Goal: Information Seeking & Learning: Compare options

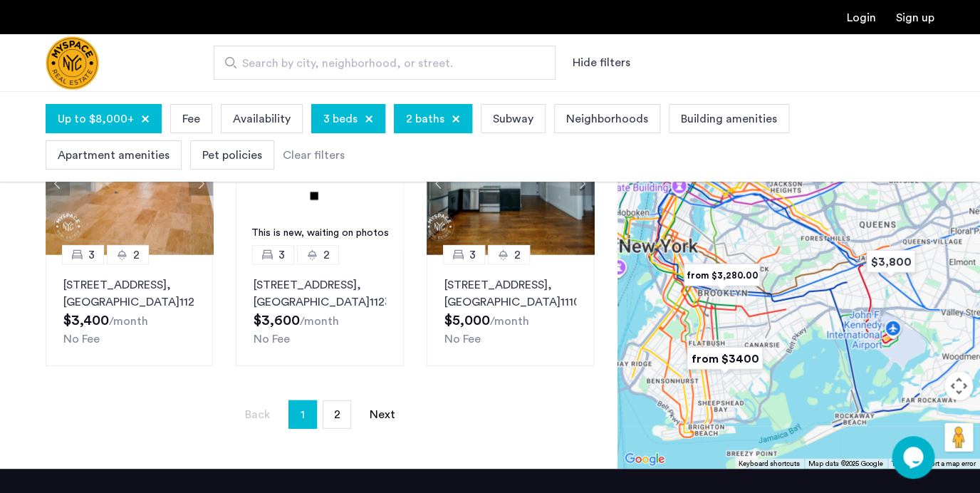
scroll to position [1131, 0]
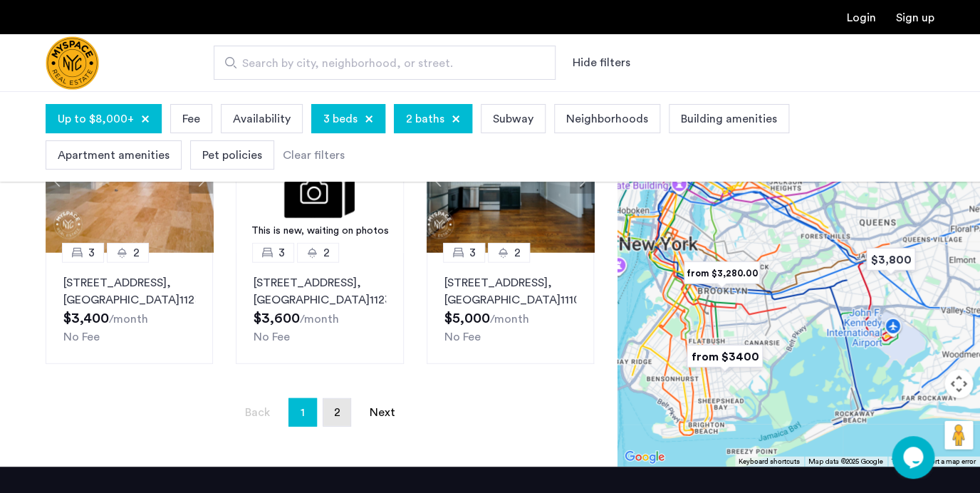
click at [340, 426] on link "page 2" at bounding box center [336, 412] width 27 height 27
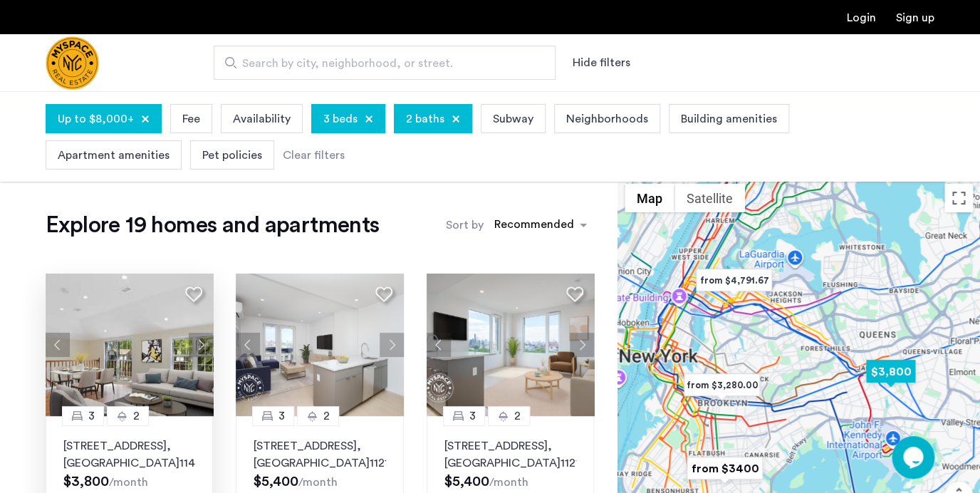
click at [202, 344] on button "Next apartment" at bounding box center [201, 344] width 24 height 24
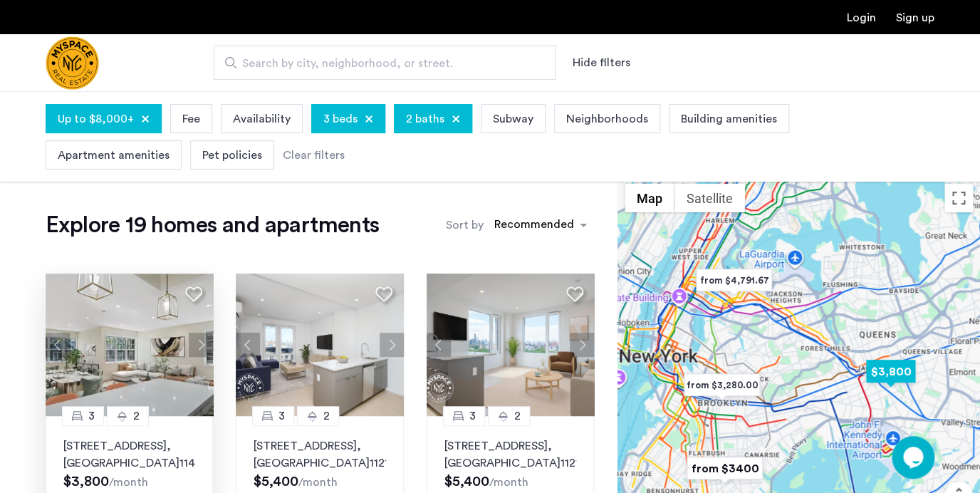
click at [203, 345] on button "Next apartment" at bounding box center [201, 344] width 24 height 24
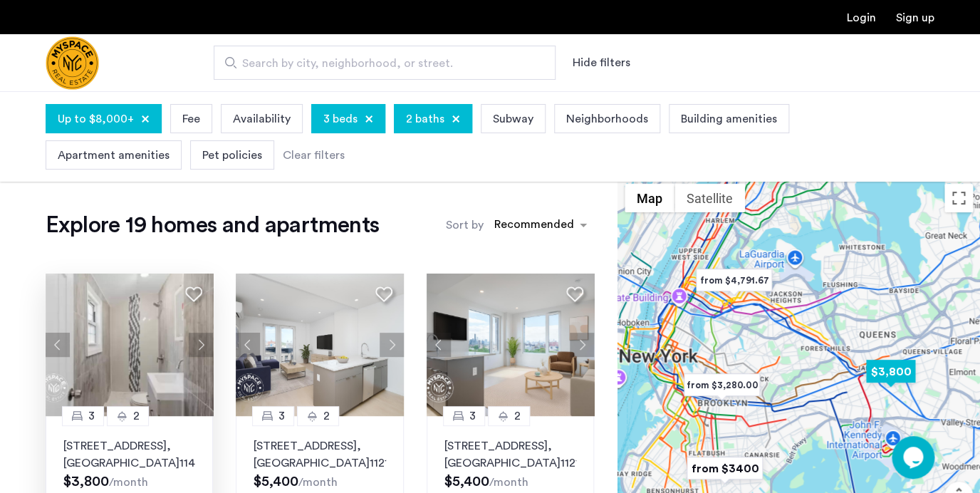
click at [203, 345] on button "Next apartment" at bounding box center [201, 344] width 24 height 24
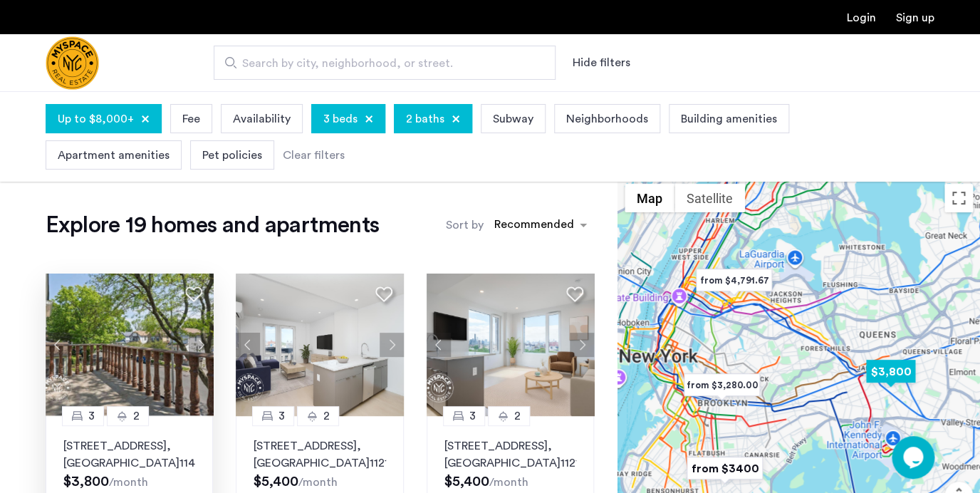
click at [203, 345] on button "Next apartment" at bounding box center [201, 344] width 24 height 24
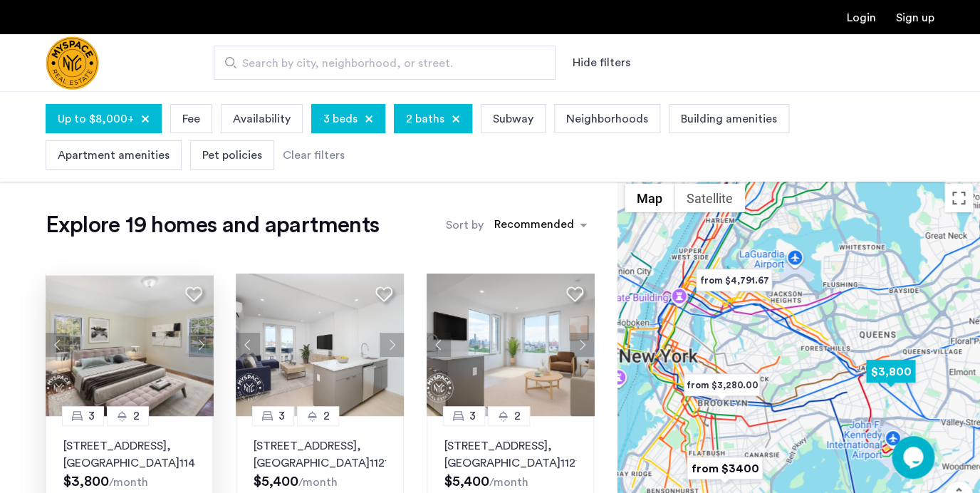
click at [203, 345] on button "Next apartment" at bounding box center [201, 344] width 24 height 24
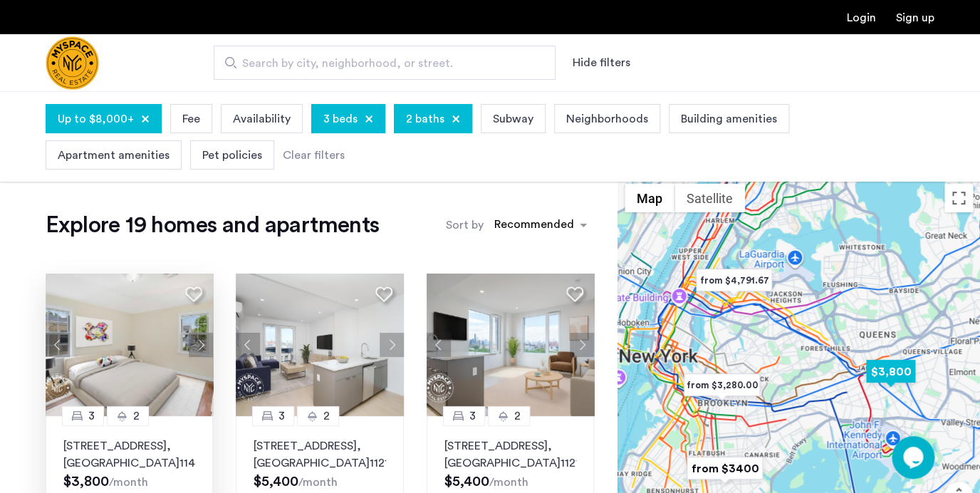
click at [203, 345] on button "Next apartment" at bounding box center [201, 344] width 24 height 24
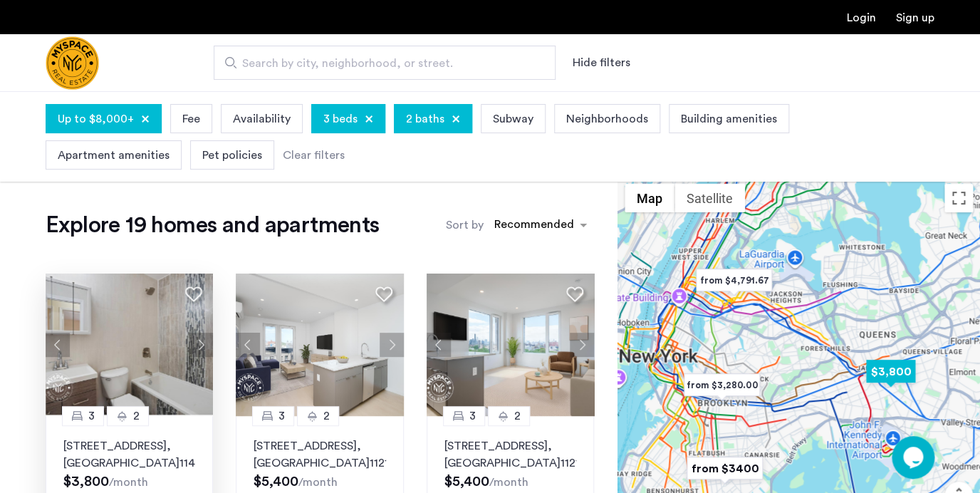
click at [203, 345] on button "Next apartment" at bounding box center [201, 344] width 24 height 24
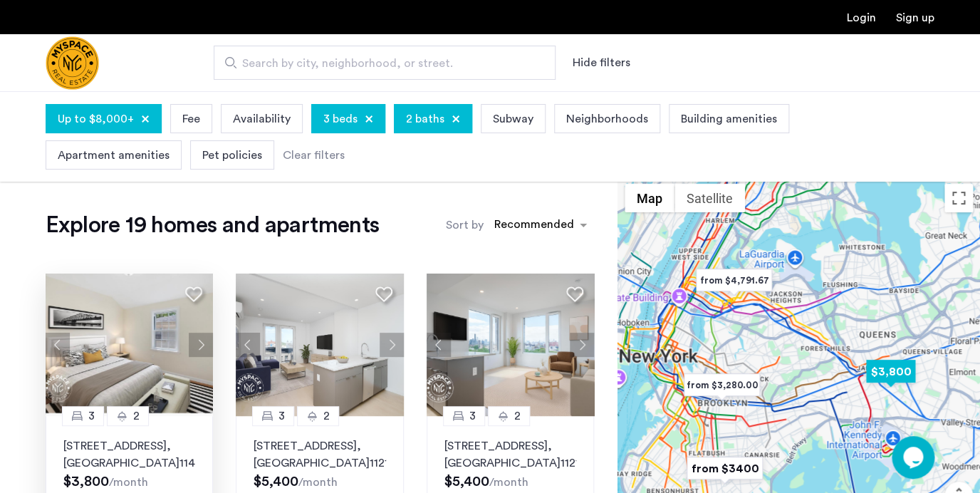
click at [203, 345] on button "Next apartment" at bounding box center [201, 344] width 24 height 24
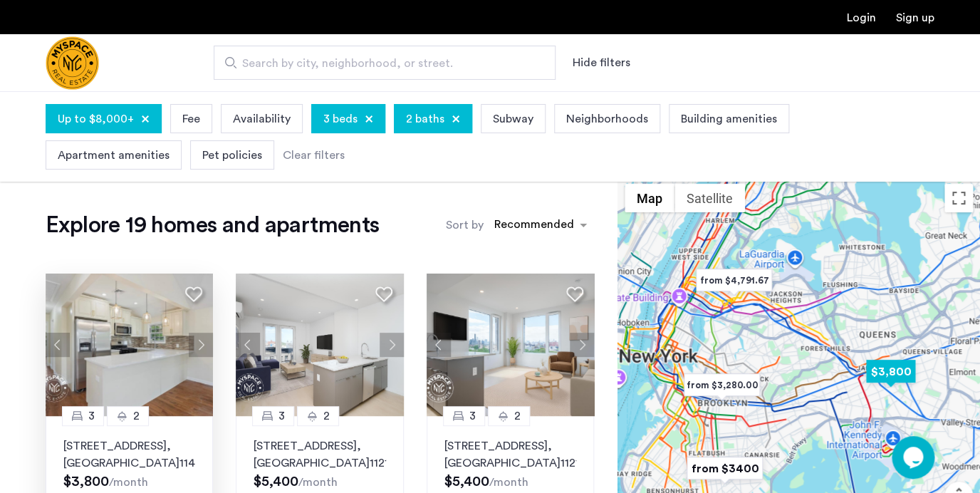
click at [203, 345] on button "Next apartment" at bounding box center [201, 344] width 24 height 24
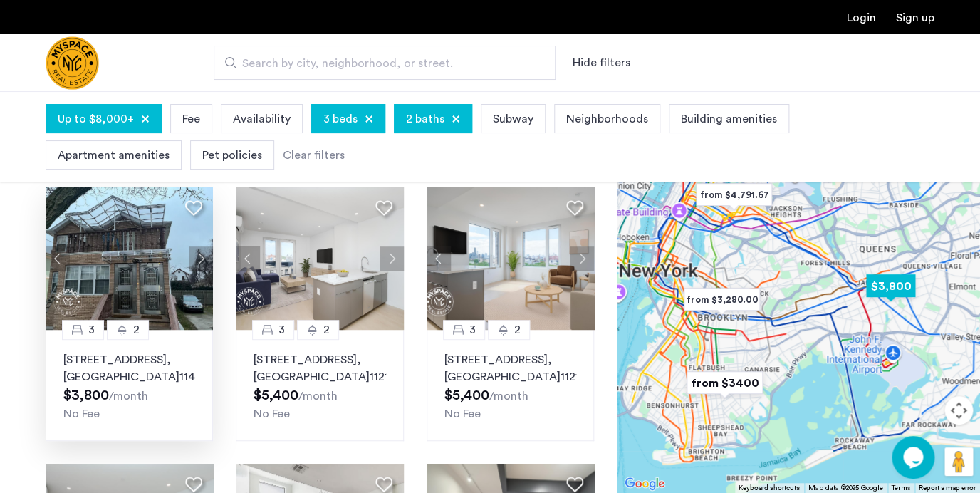
scroll to position [90, 0]
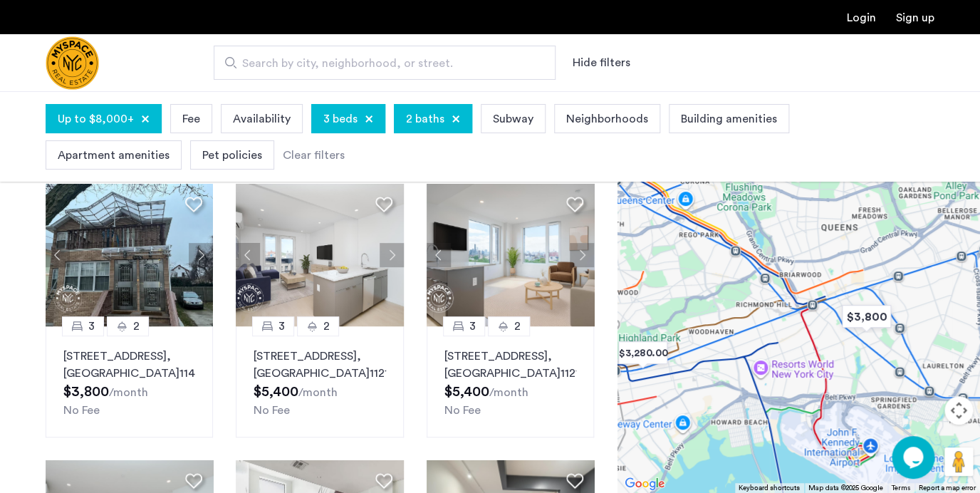
drag, startPoint x: 889, startPoint y: 292, endPoint x: 850, endPoint y: 394, distance: 109.7
click at [851, 395] on div at bounding box center [798, 292] width 362 height 402
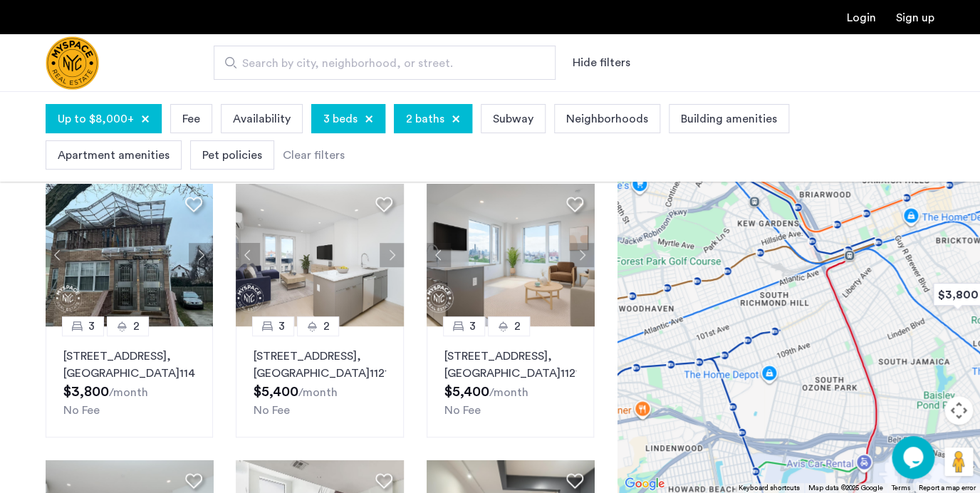
drag, startPoint x: 826, startPoint y: 375, endPoint x: 986, endPoint y: 383, distance: 160.4
click at [979, 383] on div "$3,800 $3,280.00 $9,583.33 $5,409.23 from $5400 from $4,791.67 from $3600 from …" at bounding box center [798, 292] width 362 height 402
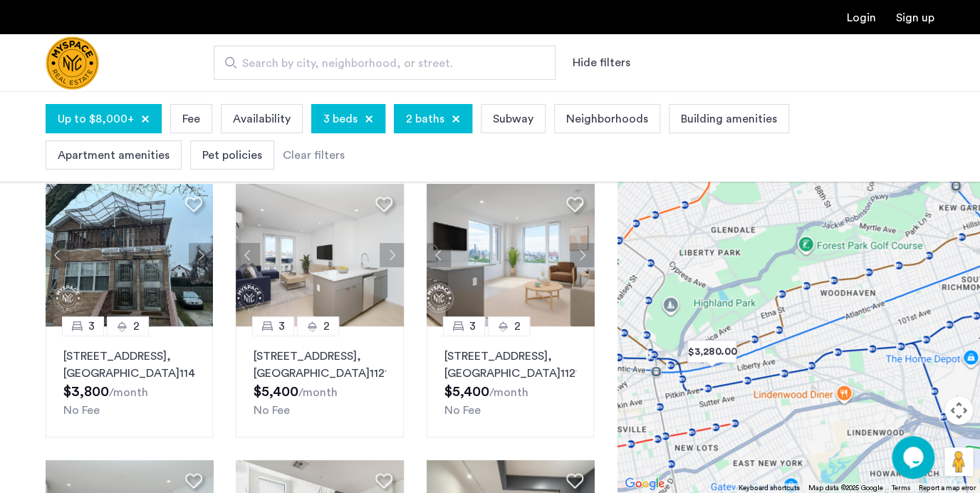
drag, startPoint x: 780, startPoint y: 313, endPoint x: 943, endPoint y: 302, distance: 164.1
click at [979, 293] on div "$3,800 $3,280.00 $9,583.33 $5,409.23 from $5400 from $4,791.67 from $3600 from …" at bounding box center [798, 292] width 362 height 402
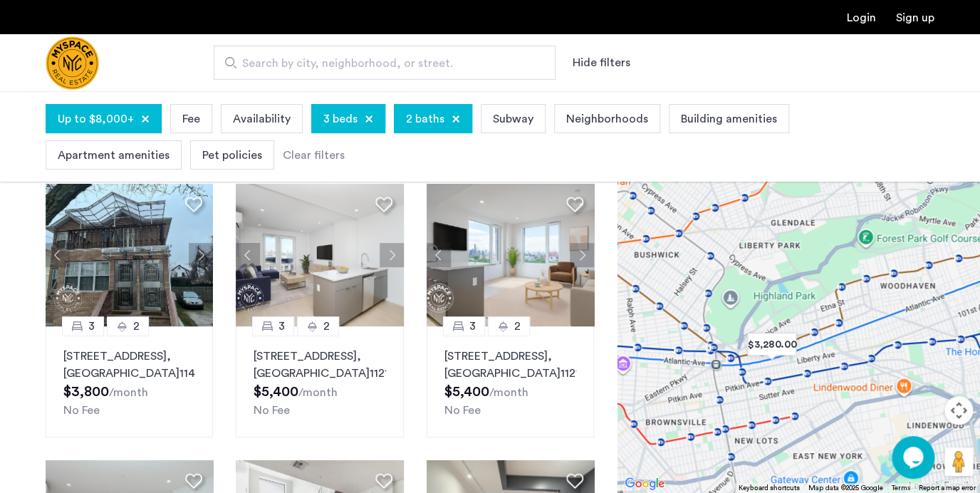
drag, startPoint x: 781, startPoint y: 320, endPoint x: 843, endPoint y: 316, distance: 62.1
click at [844, 316] on div at bounding box center [798, 292] width 362 height 402
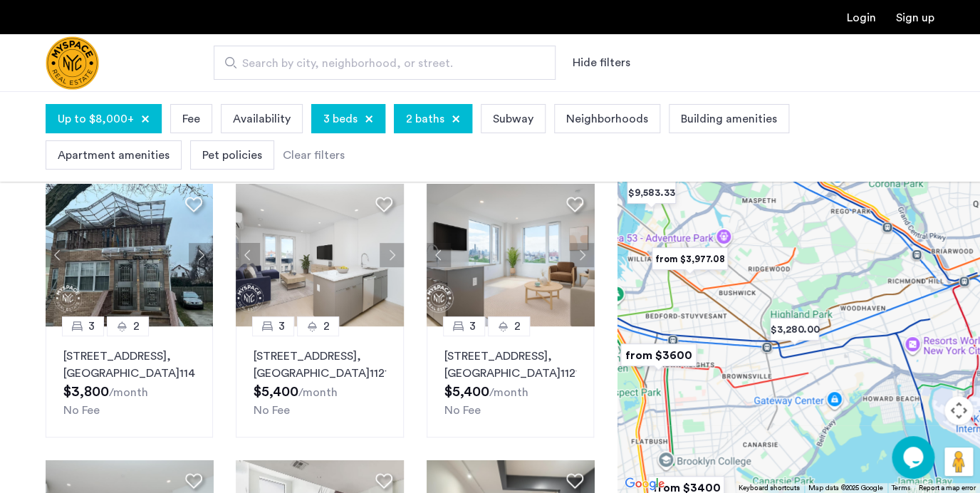
drag, startPoint x: 911, startPoint y: 399, endPoint x: 868, endPoint y: 367, distance: 53.0
click at [865, 366] on div at bounding box center [798, 292] width 362 height 402
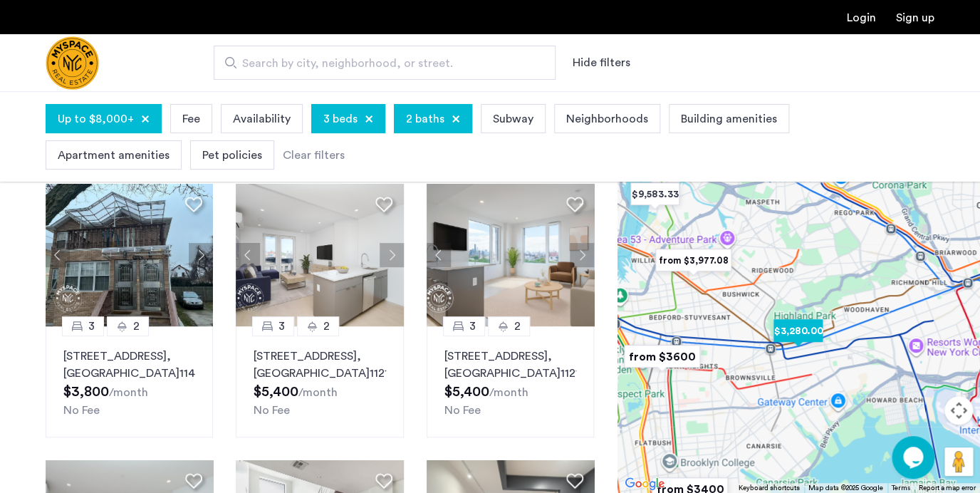
click at [802, 334] on img "$3,280.00" at bounding box center [797, 331] width 61 height 32
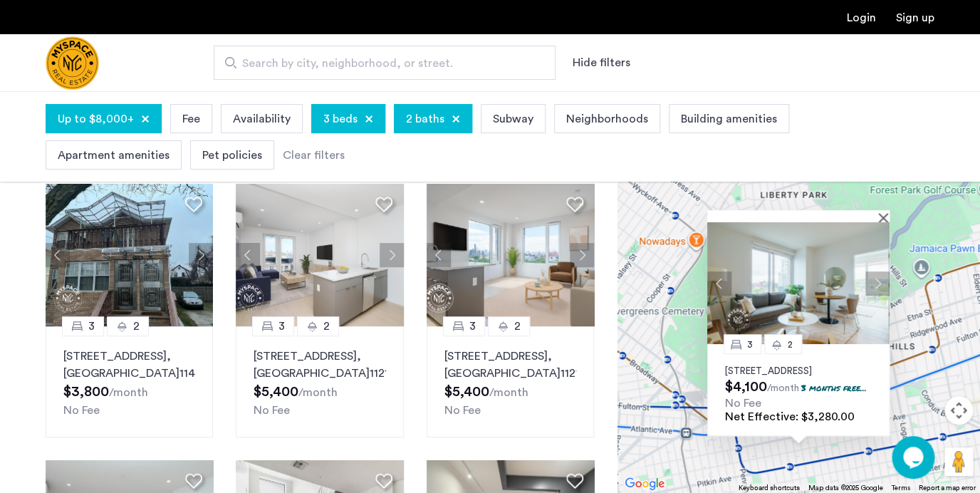
click at [876, 271] on button "Next apartment" at bounding box center [877, 283] width 24 height 24
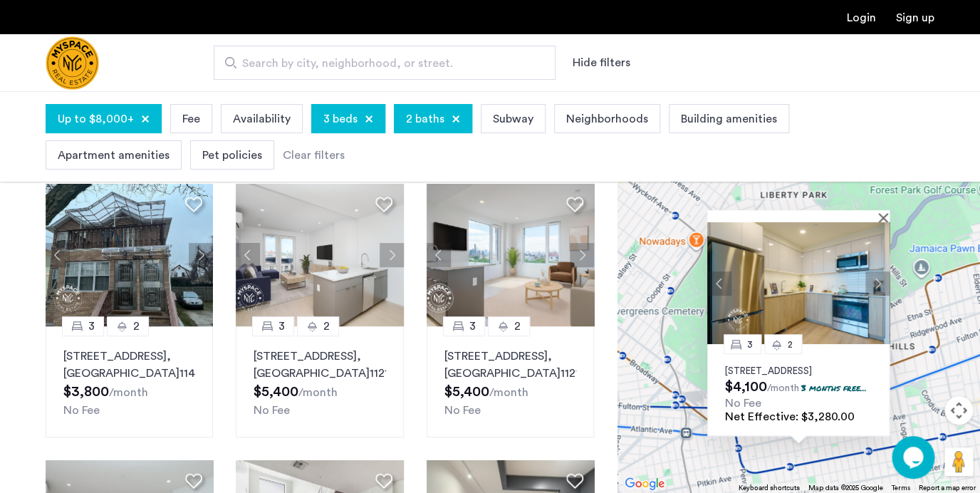
click at [876, 271] on button "Next apartment" at bounding box center [877, 283] width 24 height 24
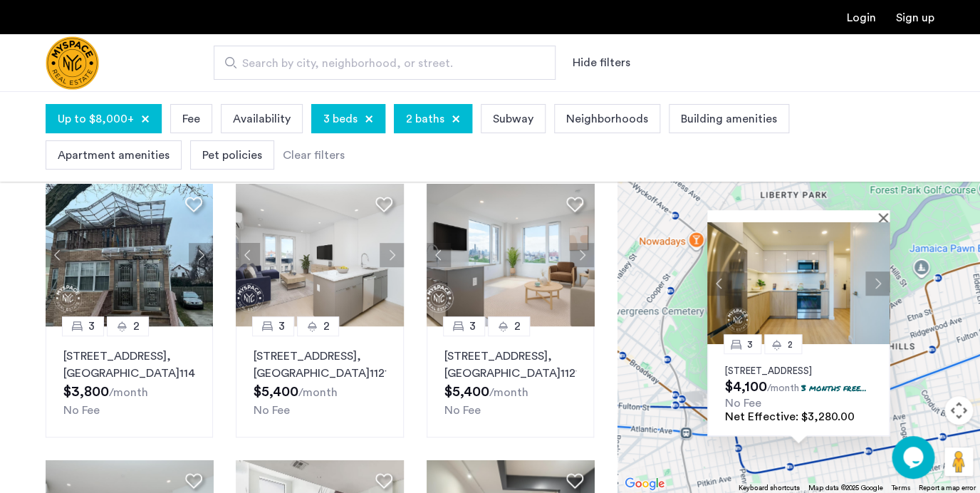
click at [876, 271] on button "Next apartment" at bounding box center [877, 283] width 24 height 24
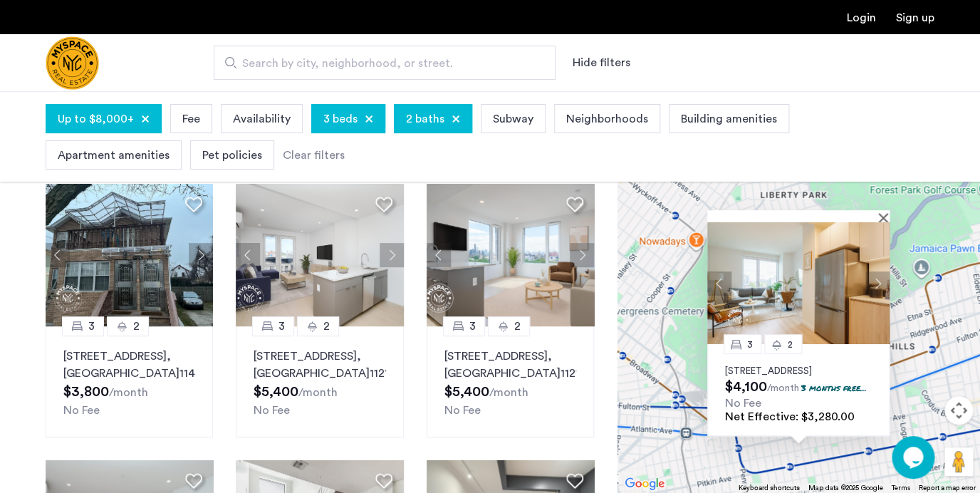
click at [876, 271] on button "Next apartment" at bounding box center [877, 283] width 24 height 24
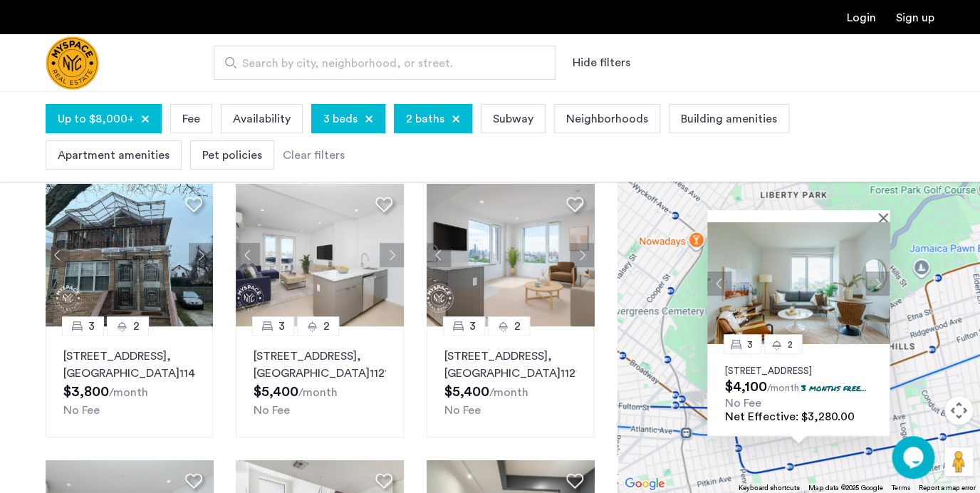
click at [876, 271] on button "Next apartment" at bounding box center [877, 283] width 24 height 24
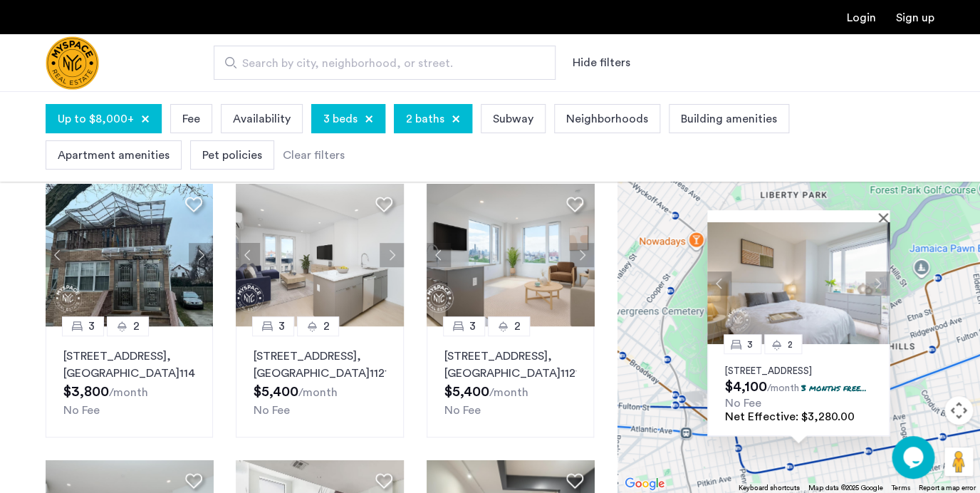
click at [876, 271] on button "Next apartment" at bounding box center [877, 283] width 24 height 24
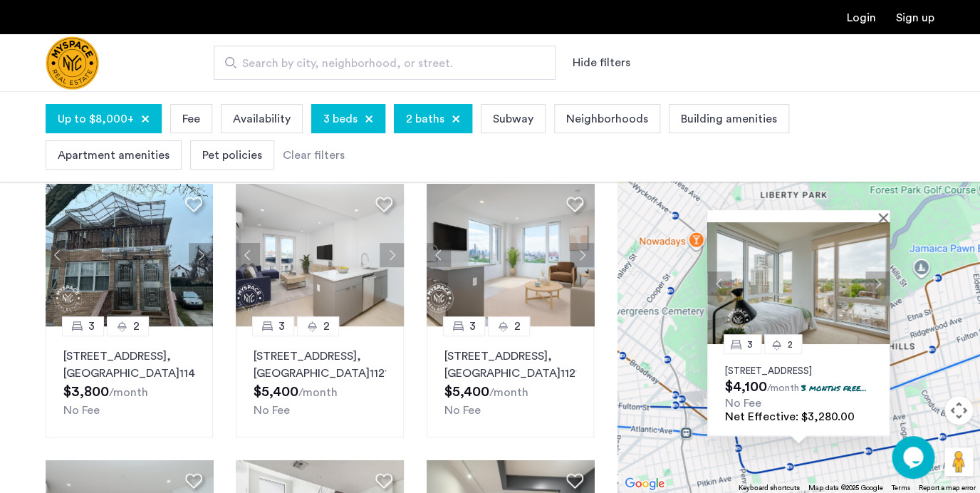
click at [877, 271] on button "Next apartment" at bounding box center [877, 283] width 24 height 24
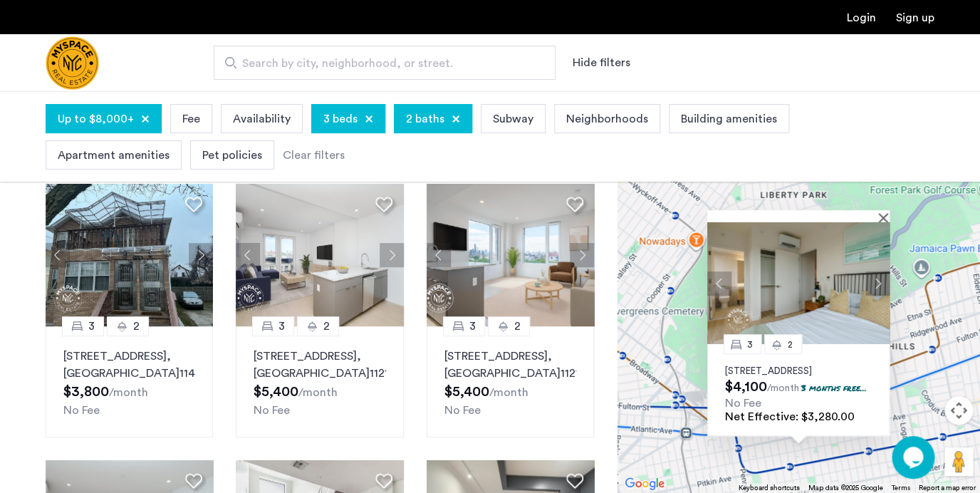
click at [877, 271] on button "Next apartment" at bounding box center [877, 283] width 24 height 24
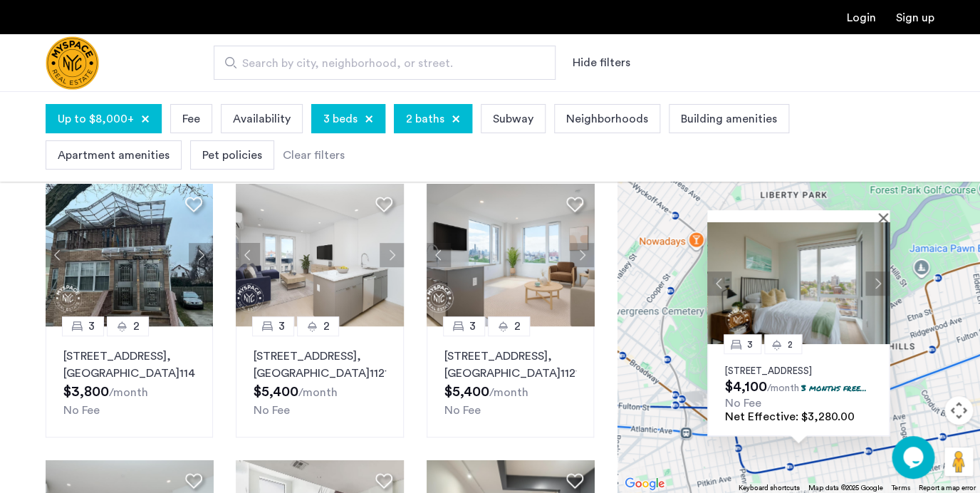
click at [877, 271] on button "Next apartment" at bounding box center [877, 283] width 24 height 24
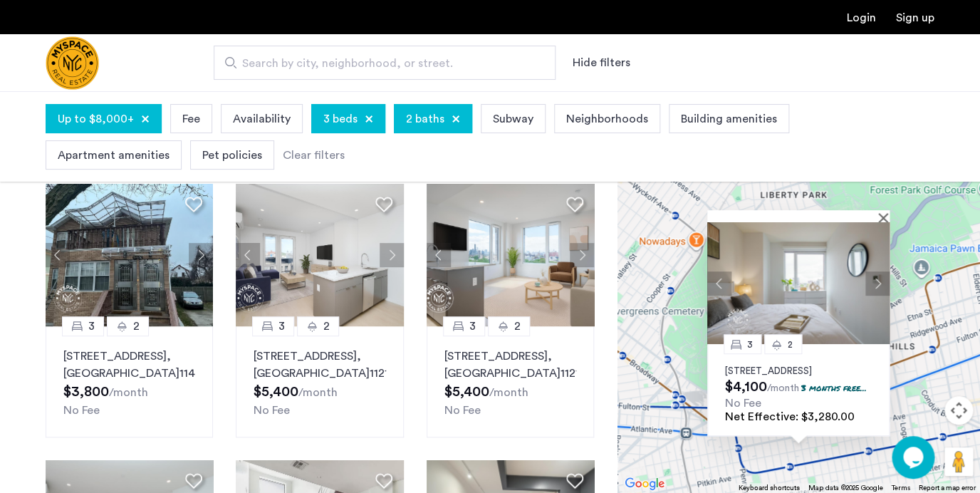
click at [877, 271] on button "Next apartment" at bounding box center [877, 283] width 24 height 24
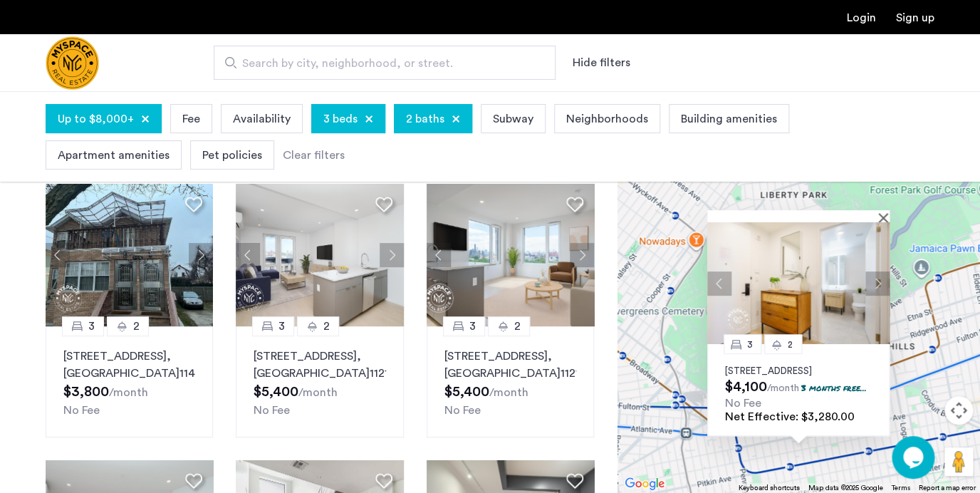
click at [878, 271] on button "Next apartment" at bounding box center [877, 283] width 24 height 24
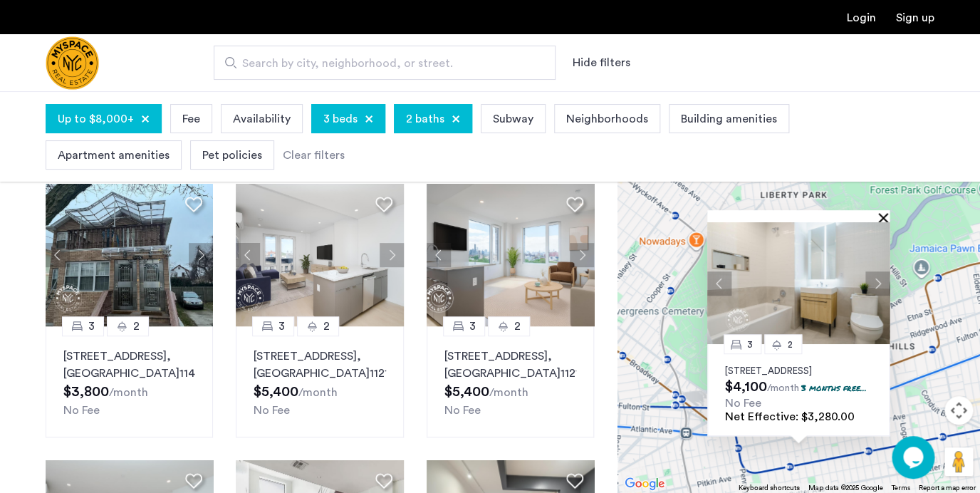
click at [887, 212] on button "Close" at bounding box center [886, 217] width 10 height 10
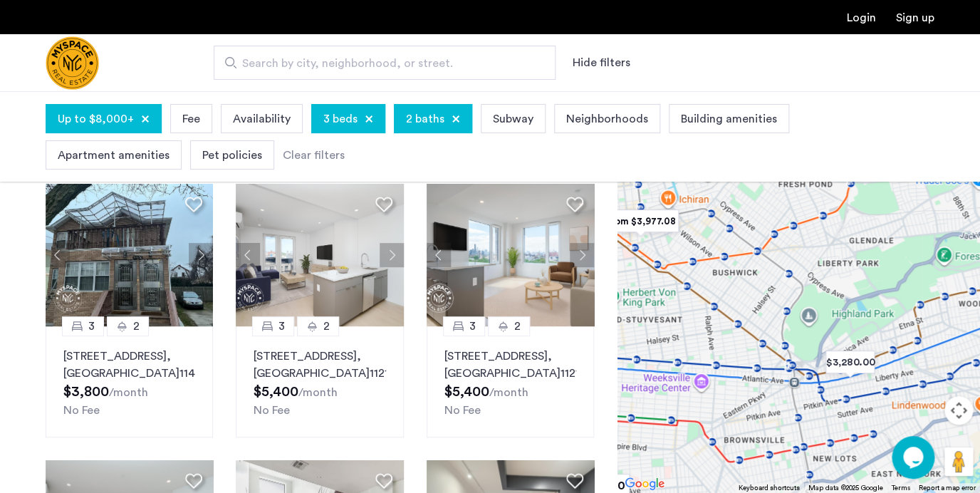
drag, startPoint x: 757, startPoint y: 329, endPoint x: 859, endPoint y: 320, distance: 102.2
click at [859, 320] on div at bounding box center [798, 292] width 362 height 402
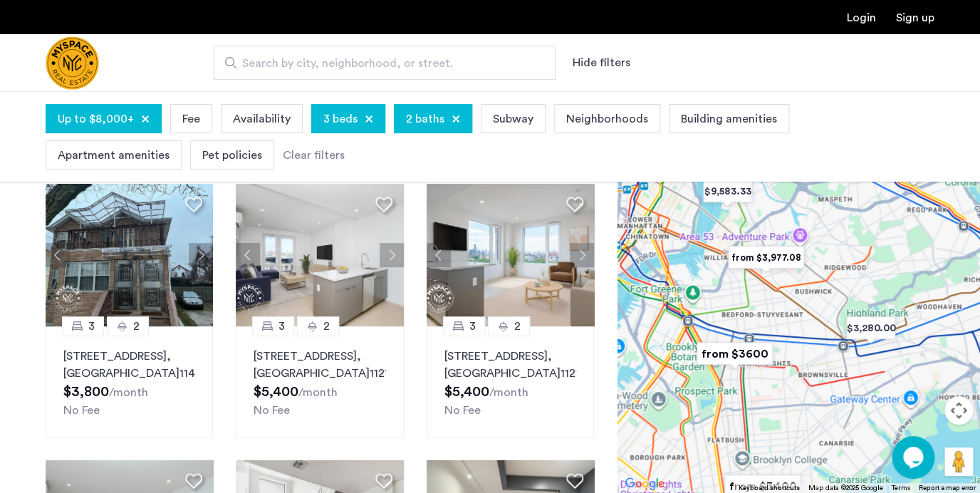
click at [748, 357] on img "from $3600" at bounding box center [735, 353] width 88 height 32
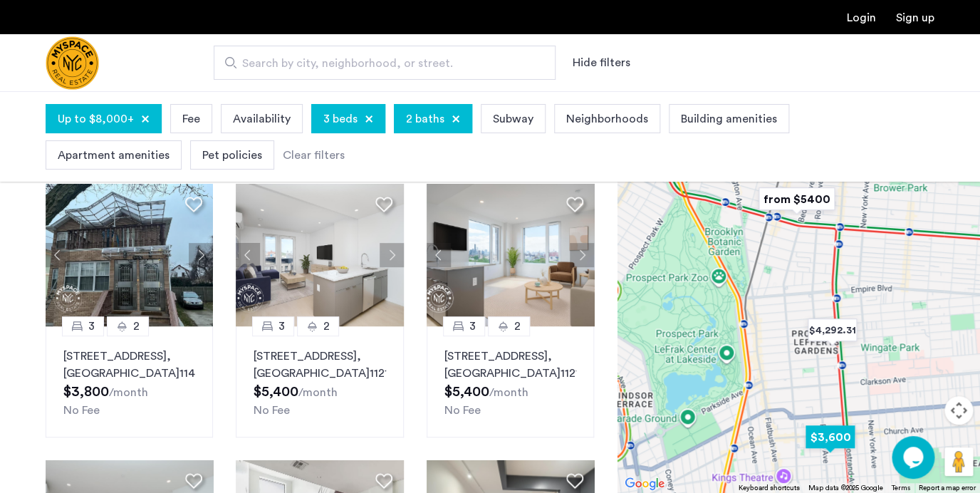
click at [832, 440] on img "$3,600" at bounding box center [829, 437] width 61 height 32
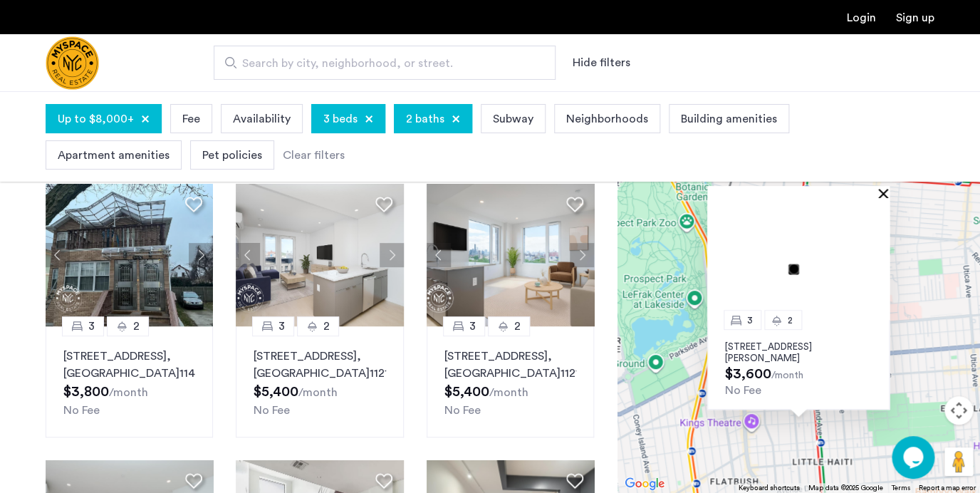
click at [882, 193] on button "Close" at bounding box center [886, 193] width 10 height 10
